Goal: Information Seeking & Learning: Learn about a topic

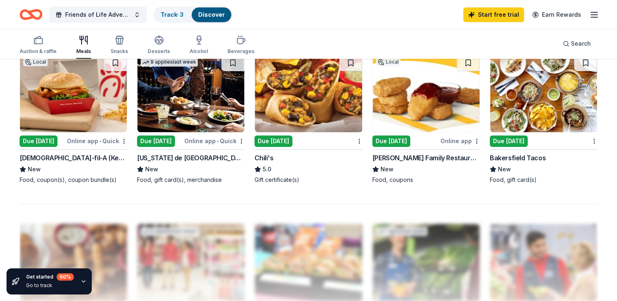
scroll to position [511, 0]
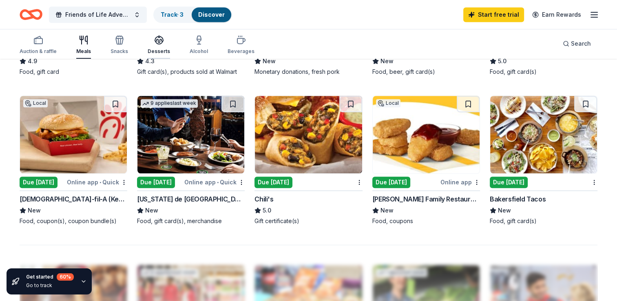
click at [157, 43] on icon "button" at bounding box center [159, 40] width 10 height 10
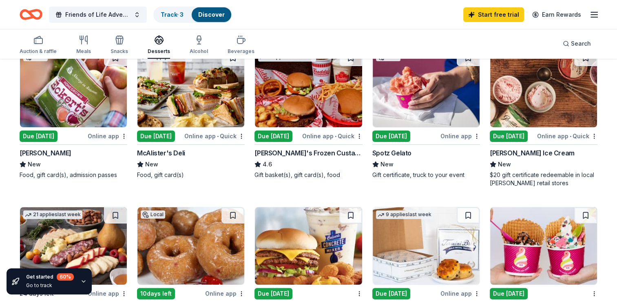
scroll to position [86, 0]
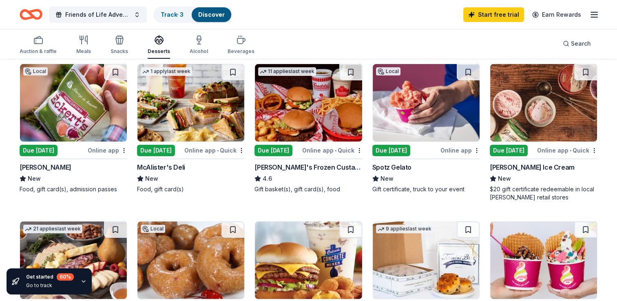
drag, startPoint x: 617, startPoint y: 87, endPoint x: 618, endPoint y: 119, distance: 32.6
click at [617, 119] on html "Friends of Life Adventure Center Celebration Track · 3 Discover Start free tria…" at bounding box center [308, 64] width 617 height 301
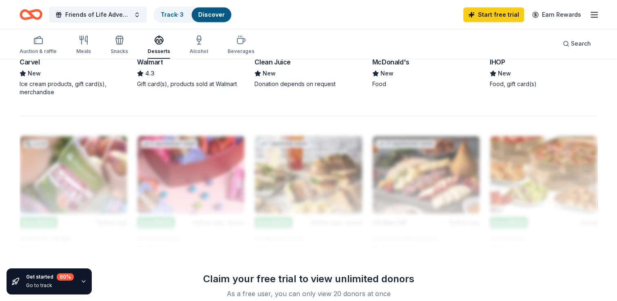
scroll to position [688, 0]
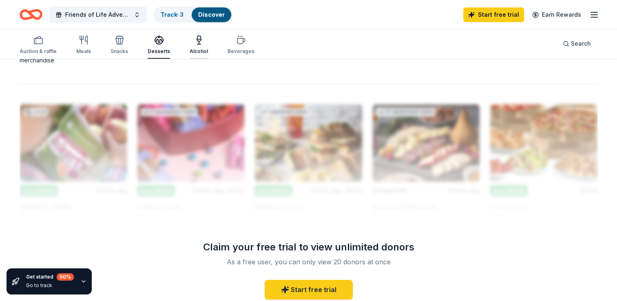
click at [194, 45] on div "Alcohol" at bounding box center [199, 45] width 18 height 20
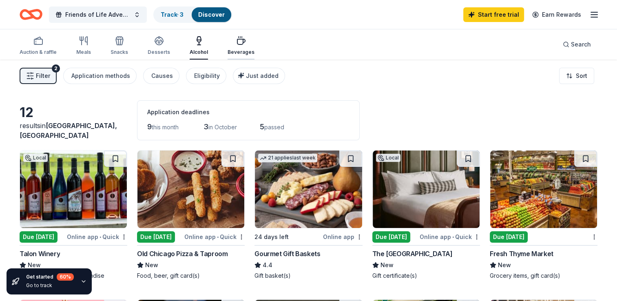
click at [234, 47] on div "Beverages" at bounding box center [241, 46] width 27 height 20
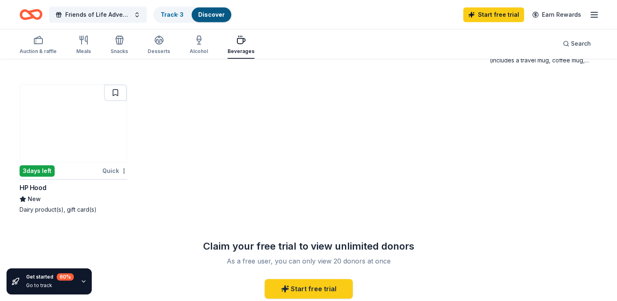
scroll to position [408, 0]
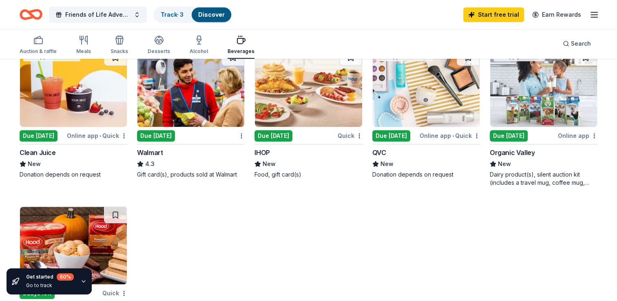
drag, startPoint x: 155, startPoint y: 50, endPoint x: 201, endPoint y: 108, distance: 74.6
click at [155, 50] on div "Desserts" at bounding box center [159, 51] width 22 height 7
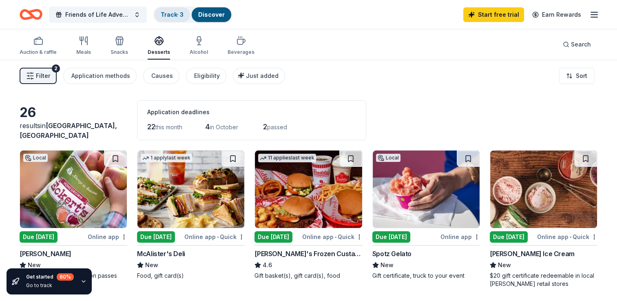
click at [178, 15] on link "Track · 3" at bounding box center [172, 14] width 23 height 7
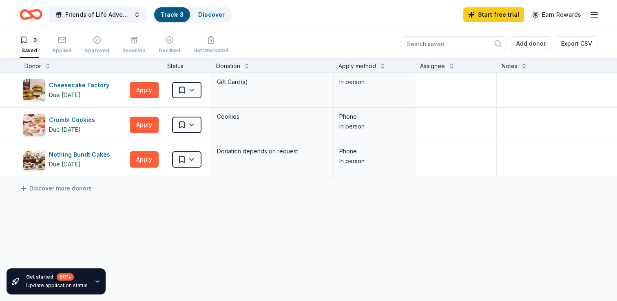
click at [32, 13] on icon "Home" at bounding box center [31, 14] width 23 height 19
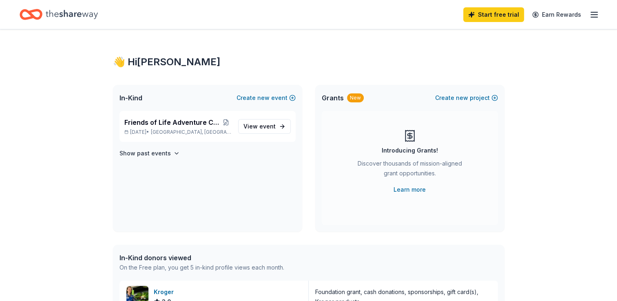
click at [594, 15] on icon "button" at bounding box center [594, 15] width 10 height 10
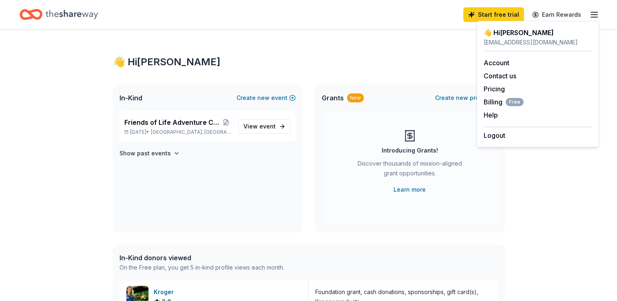
click at [594, 16] on icon "button" at bounding box center [594, 15] width 10 height 10
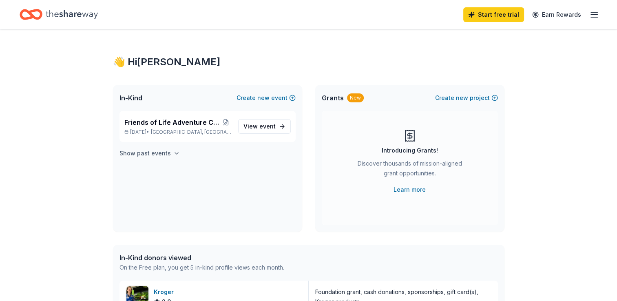
click at [164, 153] on h4 "Show past events" at bounding box center [144, 153] width 51 height 10
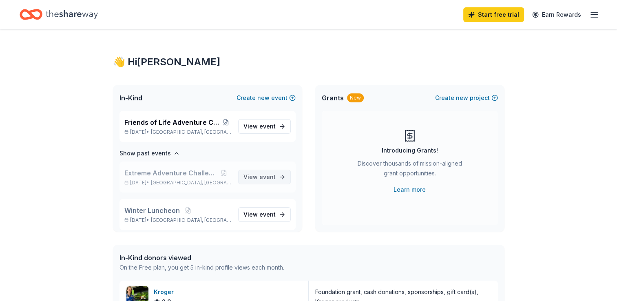
click at [246, 182] on link "View event" at bounding box center [264, 177] width 53 height 15
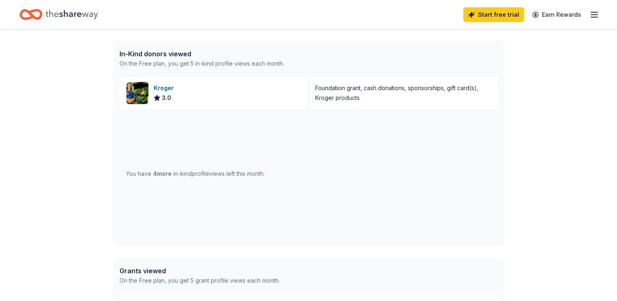
scroll to position [41, 0]
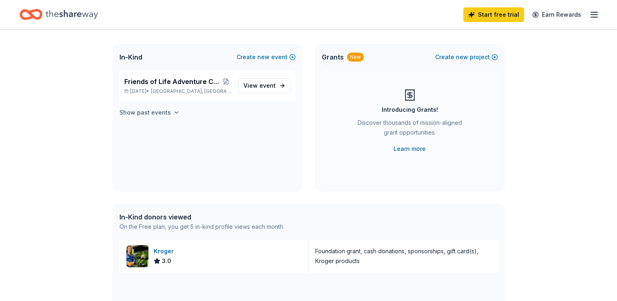
click at [173, 114] on icon "button" at bounding box center [176, 112] width 7 height 7
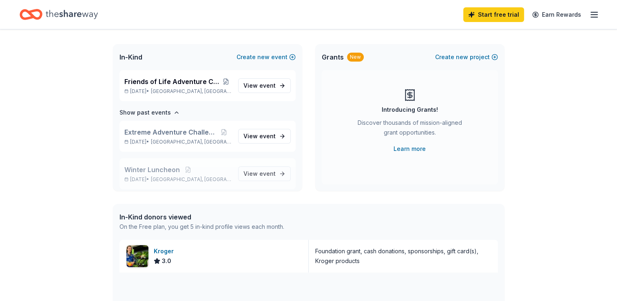
click at [147, 175] on div "Winter Luncheon Jan 20, 2025 • Versailles, KY" at bounding box center [177, 174] width 107 height 18
